Goal: Task Accomplishment & Management: Manage account settings

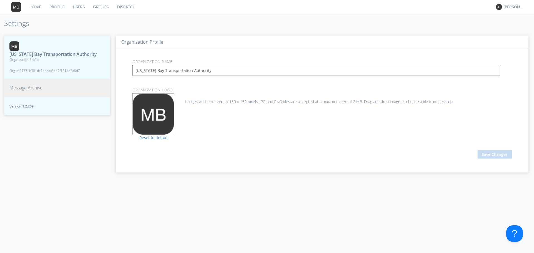
drag, startPoint x: 241, startPoint y: 71, endPoint x: 244, endPoint y: 92, distance: 21.7
click at [241, 71] on input "[US_STATE] Bay Transportation Authority" at bounding box center [316, 70] width 368 height 11
click at [256, 128] on div "Drag avatar file here Drag & Drop to select avatar OR Choose File Images will b…" at bounding box center [321, 114] width 387 height 42
click at [40, 9] on link "Home" at bounding box center [35, 7] width 20 height 14
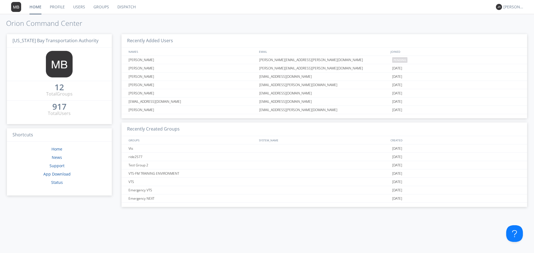
click at [523, 9] on nav "Home Profile Users Groups Dispatch [PERSON_NAME]" at bounding box center [267, 7] width 534 height 14
click at [516, 8] on div "[PERSON_NAME]" at bounding box center [513, 7] width 21 height 6
click at [512, 19] on div "Settings" at bounding box center [516, 19] width 29 height 10
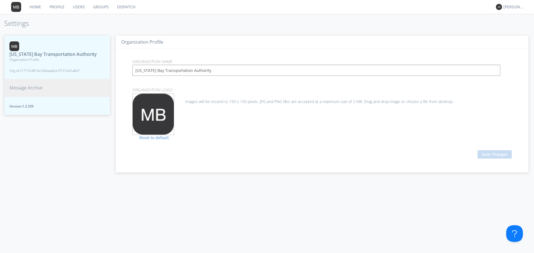
click at [40, 91] on span "Message Archive" at bounding box center [25, 88] width 33 height 6
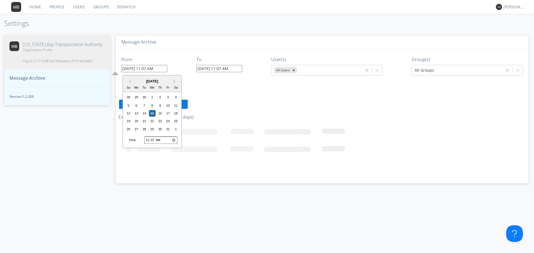
click at [146, 68] on input "[DATE] 11:07 AM" at bounding box center [144, 68] width 46 height 7
click at [160, 103] on div "9" at bounding box center [160, 105] width 7 height 7
type input "[DATE] 11:07 AM"
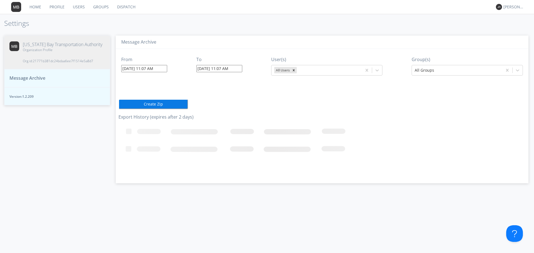
click at [147, 69] on input "[DATE] 11:07 AM" at bounding box center [144, 68] width 46 height 7
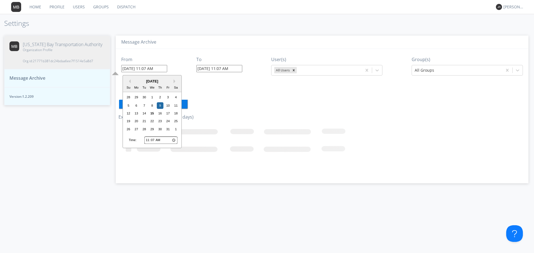
drag, startPoint x: 148, startPoint y: 70, endPoint x: 151, endPoint y: 76, distance: 7.3
click at [149, 71] on input "[DATE] 11:07 AM" at bounding box center [144, 68] width 46 height 7
click at [149, 139] on input "11:07" at bounding box center [160, 140] width 33 height 7
type input "09:07"
type input "[DATE] 9:07 AM"
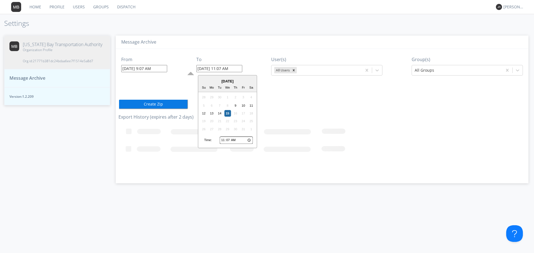
click at [197, 69] on input "[DATE] 11:07 AM" at bounding box center [219, 68] width 46 height 7
click at [237, 106] on div "9" at bounding box center [235, 105] width 7 height 7
type input "[DATE] 11:07 AM"
click at [222, 71] on input "[DATE] 11:07 AM" at bounding box center [219, 68] width 46 height 7
click at [221, 141] on input "11:07" at bounding box center [236, 140] width 33 height 7
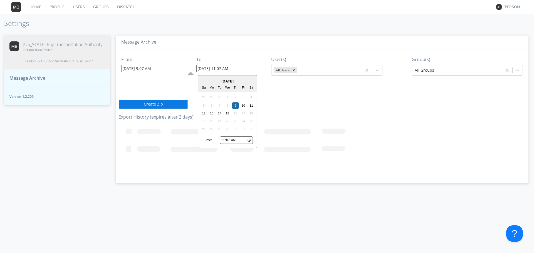
type input "01:07"
type input "[DATE] 1:07 AM"
type input "10:07"
type input "[DATE] 10:07 AM"
type input "10:03"
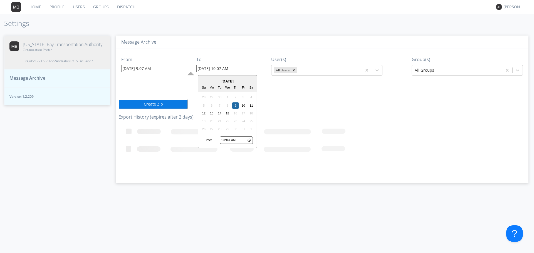
type input "[DATE] 10:03 AM"
type input "10:30"
type input "[DATE] 10:30 AM"
click at [380, 105] on div "From [DATE] 9:07 AM To [DATE] 10:30 AM User(s) All Users Group(s) All Groups Cr…" at bounding box center [321, 114] width 407 height 130
click at [154, 104] on button "Create Zip" at bounding box center [152, 104] width 69 height 10
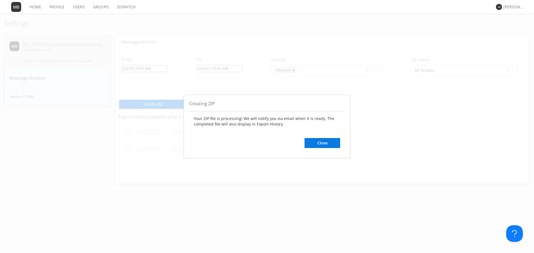
click at [314, 142] on button "Close" at bounding box center [322, 143] width 36 height 10
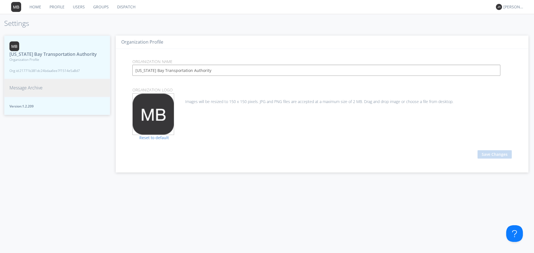
click at [63, 91] on button "Message Archive" at bounding box center [57, 88] width 106 height 18
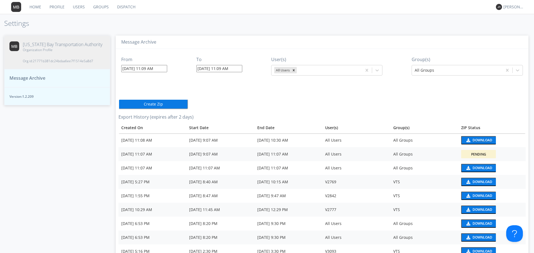
click at [472, 141] on div "Download" at bounding box center [482, 140] width 20 height 3
